Goal: Task Accomplishment & Management: Complete application form

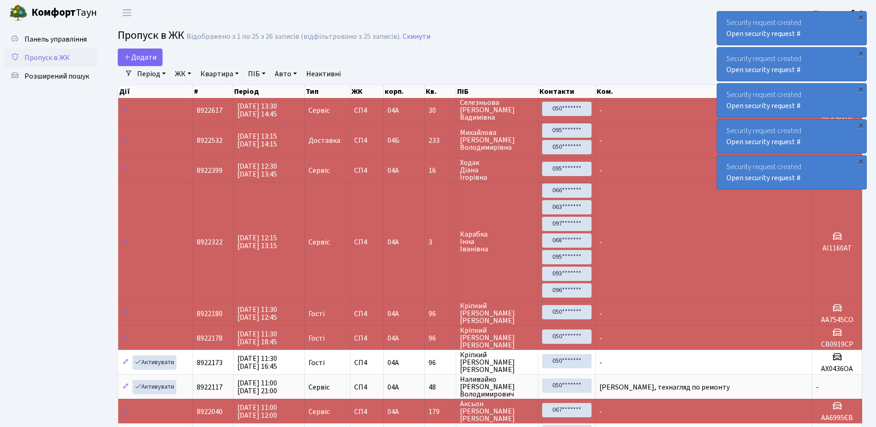
select select "25"
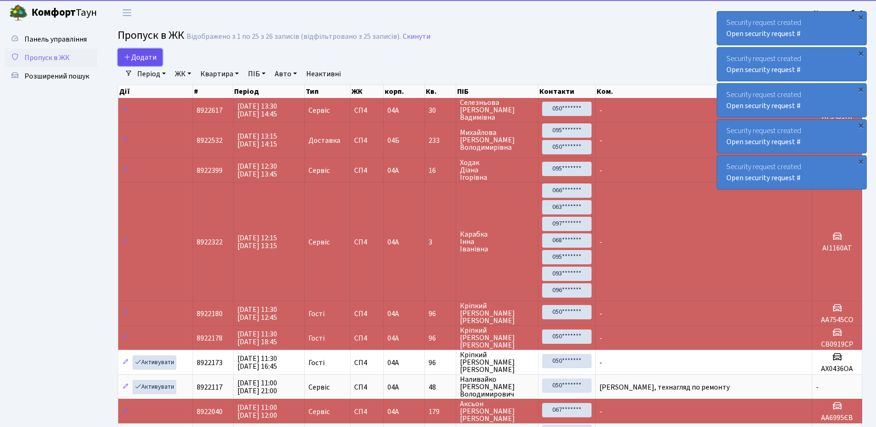
click at [149, 58] on span "Додати" at bounding box center [140, 57] width 33 height 10
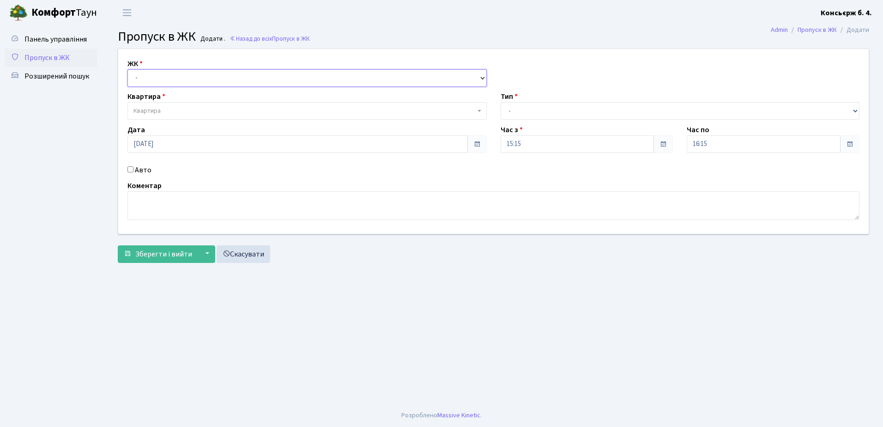
click at [158, 85] on select "- СП4, Столичне шосе, 5" at bounding box center [306, 78] width 359 height 18
click at [159, 78] on select "- СП4, Столичне шосе, 5" at bounding box center [306, 78] width 359 height 18
click at [161, 69] on select "- СП4, Столичне шосе, 5" at bounding box center [306, 78] width 359 height 18
select select "325"
click at [127, 69] on select "- СП4, Столичне шосе, 5" at bounding box center [306, 78] width 359 height 18
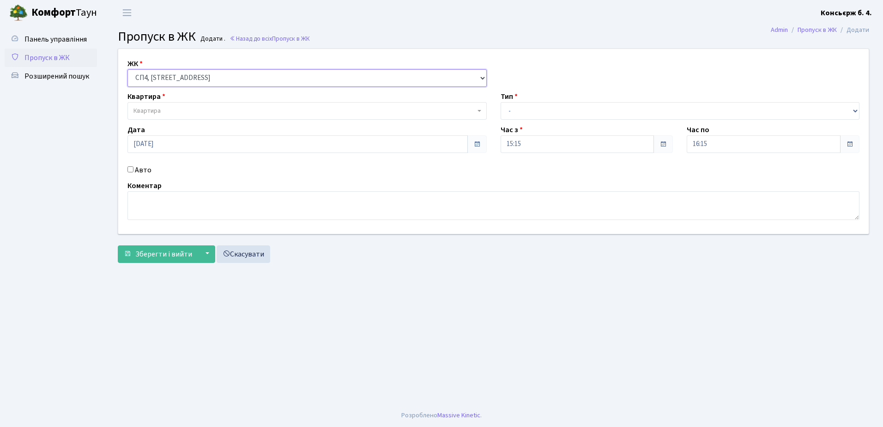
select select
click at [169, 112] on span "Квартира" at bounding box center [304, 110] width 342 height 9
click at [510, 111] on select "- Доставка Таксі Гості Сервіс" at bounding box center [679, 111] width 359 height 18
select select "2"
click at [500, 102] on select "- Доставка Таксі Гості Сервіс" at bounding box center [679, 111] width 359 height 18
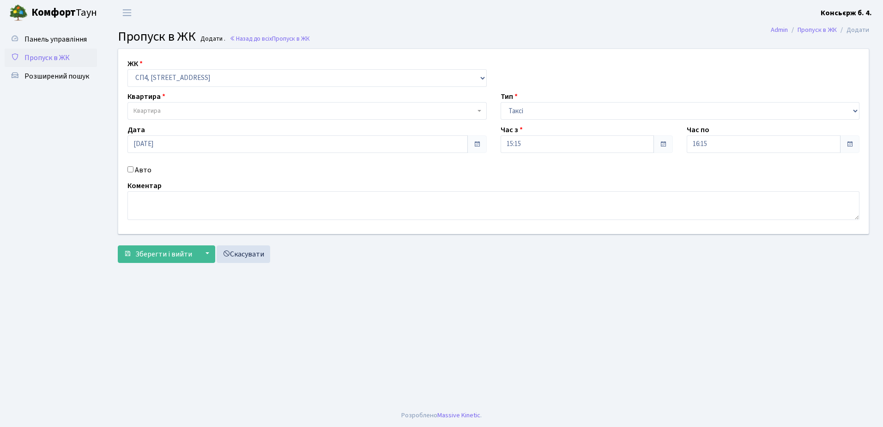
click at [144, 111] on span "Квартира" at bounding box center [146, 110] width 27 height 9
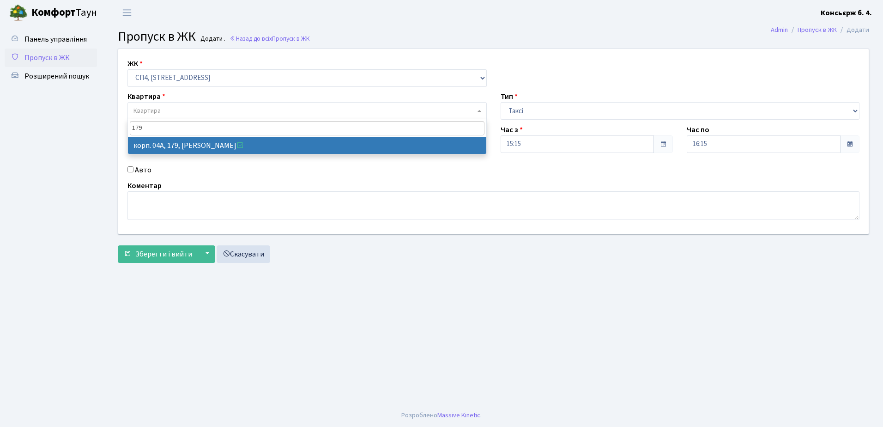
type input "179"
select select "21207"
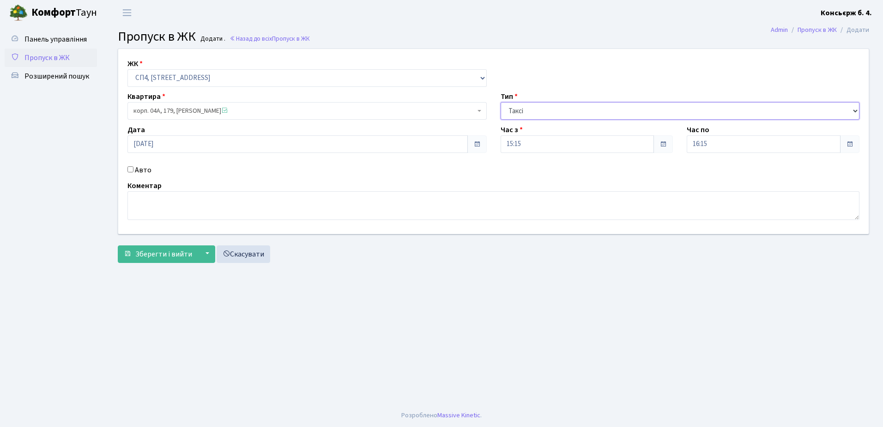
click at [541, 109] on select "- Доставка Таксі Гості Сервіс" at bounding box center [679, 111] width 359 height 18
select select "18"
click at [500, 102] on select "- Доставка Таксі Гості Сервіс" at bounding box center [679, 111] width 359 height 18
click at [133, 169] on input "Авто" at bounding box center [130, 169] width 6 height 6
checkbox input "true"
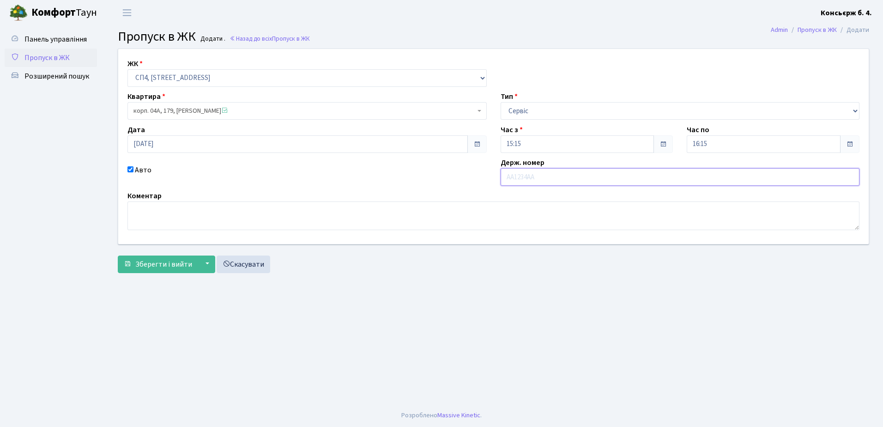
click at [541, 181] on input "text" at bounding box center [679, 177] width 359 height 18
click at [453, 292] on main "Admin Пропуск в ЖК Додати Пропуск в ЖК Додати . Назад до всіх Пропуск в ЖК ЖК -…" at bounding box center [493, 214] width 779 height 378
click at [523, 176] on input "text" at bounding box center [679, 177] width 359 height 18
click at [531, 177] on input "text" at bounding box center [679, 177] width 359 height 18
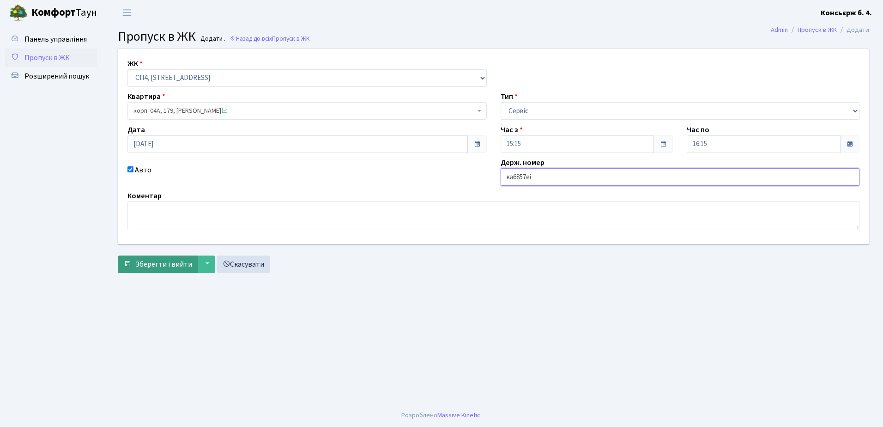
type input "ка6857еі"
click at [175, 261] on span "Зберегти і вийти" at bounding box center [163, 264] width 57 height 10
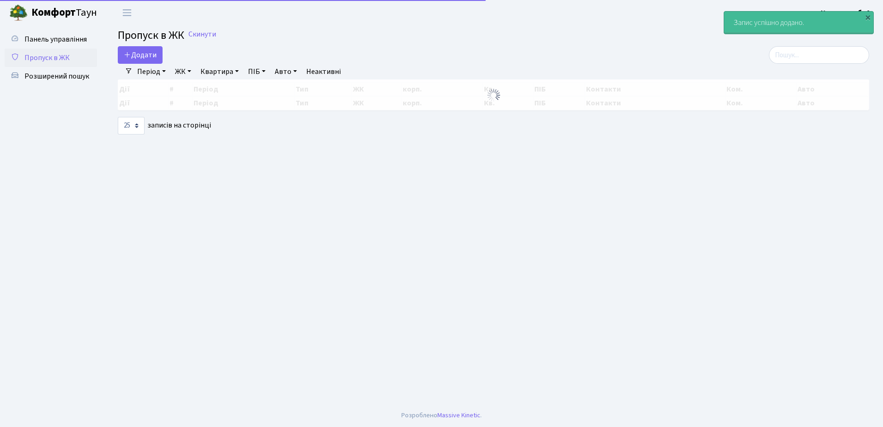
select select "25"
